Goal: Task Accomplishment & Management: Use online tool/utility

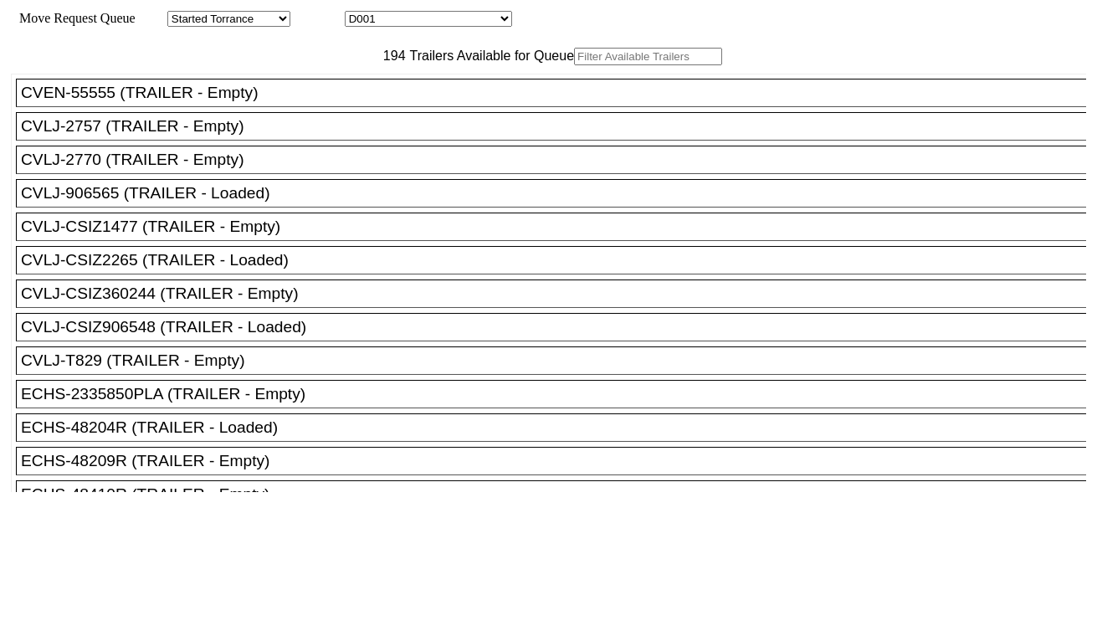
click at [412, 19] on select "D001 D002 D003 D004 D005 D006 D007 D008 D009 D010 D011 D012 D013 D014 D015 D016…" at bounding box center [428, 19] width 167 height 16
select select "3260"
click at [360, 13] on select "D001 D002 D003 D004 D005 D006 D007 D008 D009 D010 D011 D012 D013 D014 D015 D016…" at bounding box center [428, 19] width 167 height 16
click at [574, 65] on input "text" at bounding box center [648, 57] width 148 height 18
paste input "MRSU8553349"
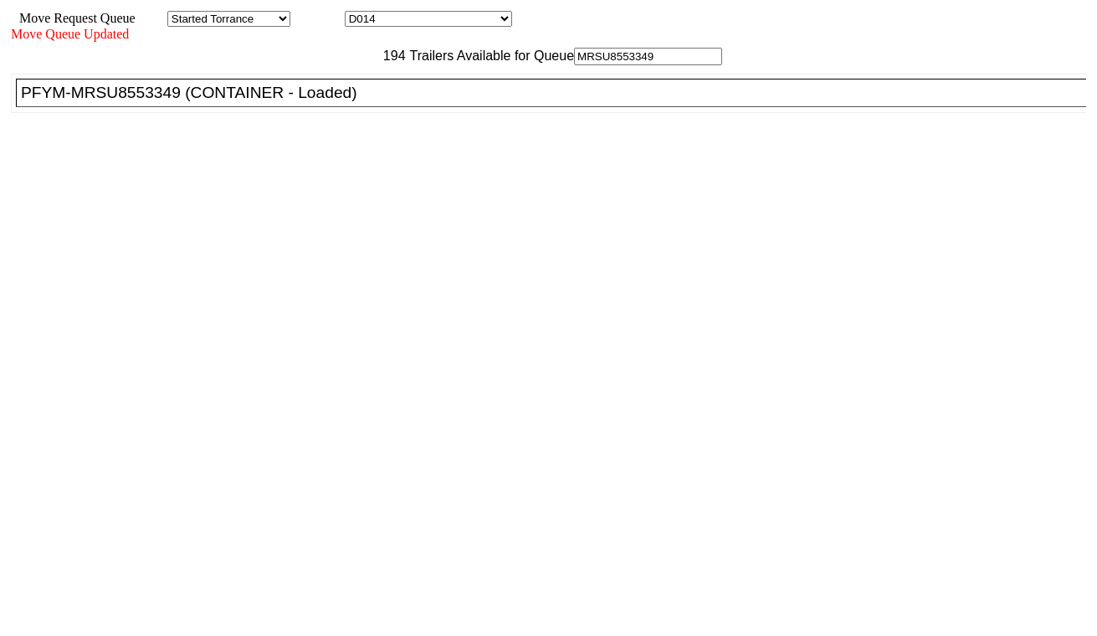
type input "MRSU8553349"
click at [335, 102] on div "PFYM-MRSU8553349 (CONTAINER - Loaded)" at bounding box center [558, 93] width 1075 height 18
